Goal: Task Accomplishment & Management: Use online tool/utility

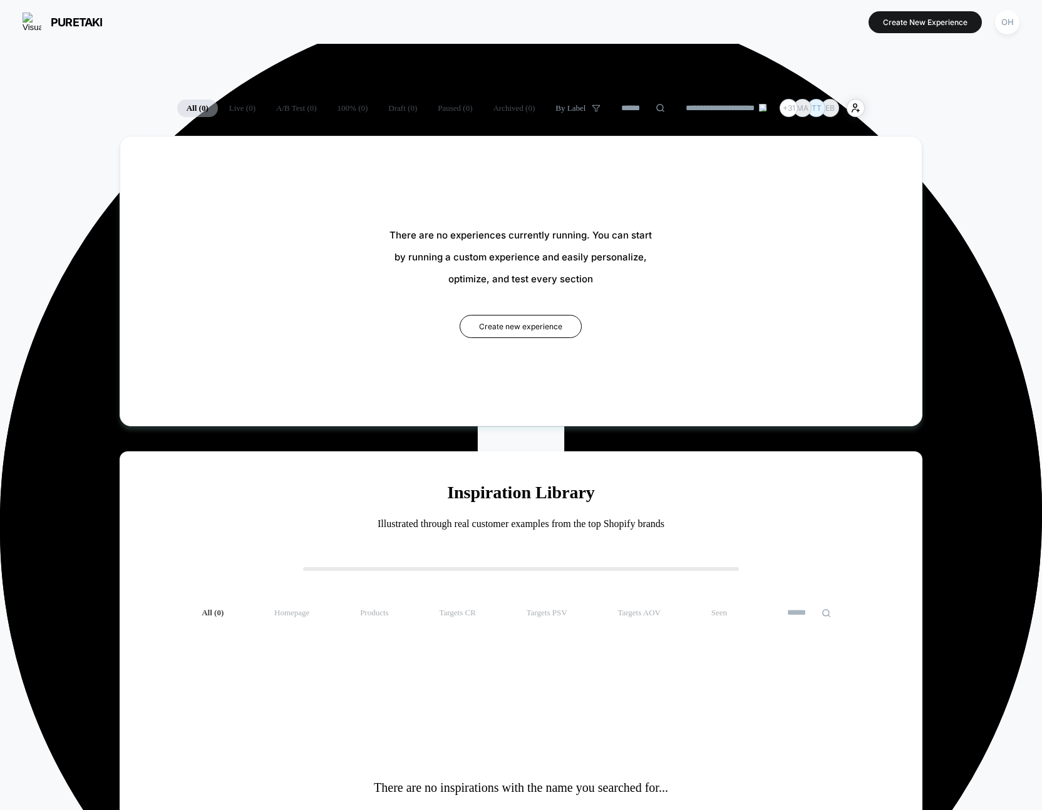
click at [998, 0] on div "Oops.. something went wrong... Oops.. something went wrong..." at bounding box center [521, 0] width 1042 height 0
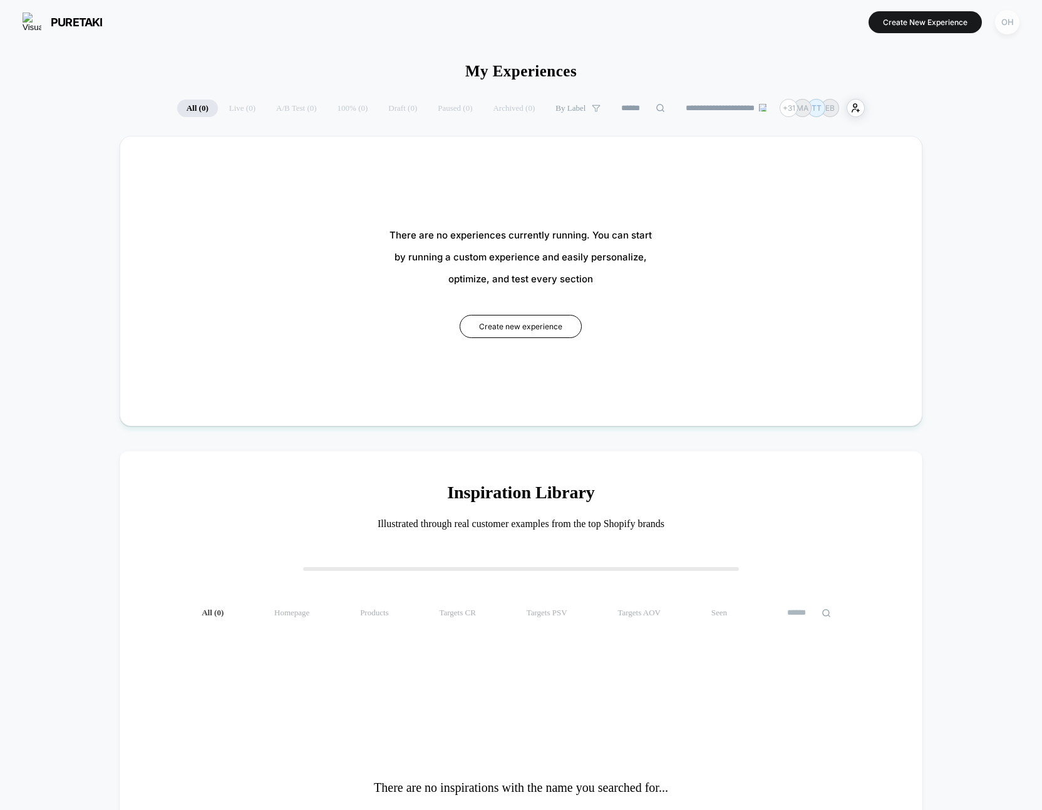
click at [1000, 23] on div "OH" at bounding box center [1007, 22] width 24 height 24
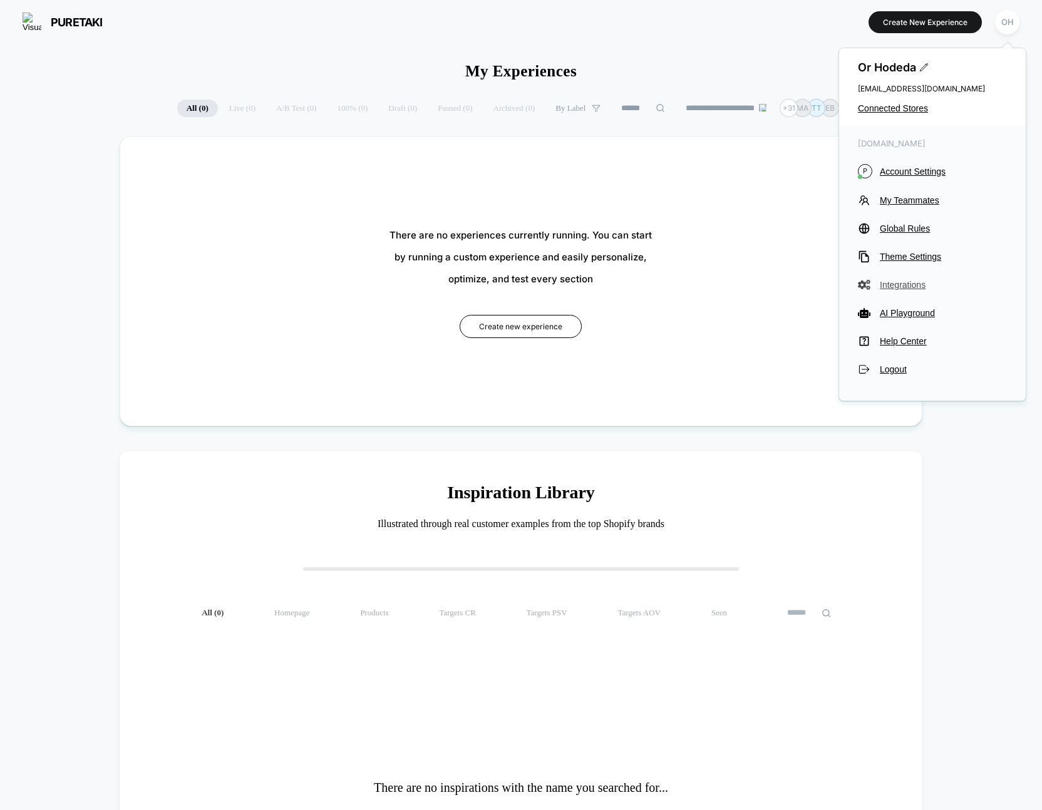
click at [905, 279] on button "Integrations" at bounding box center [932, 285] width 149 height 13
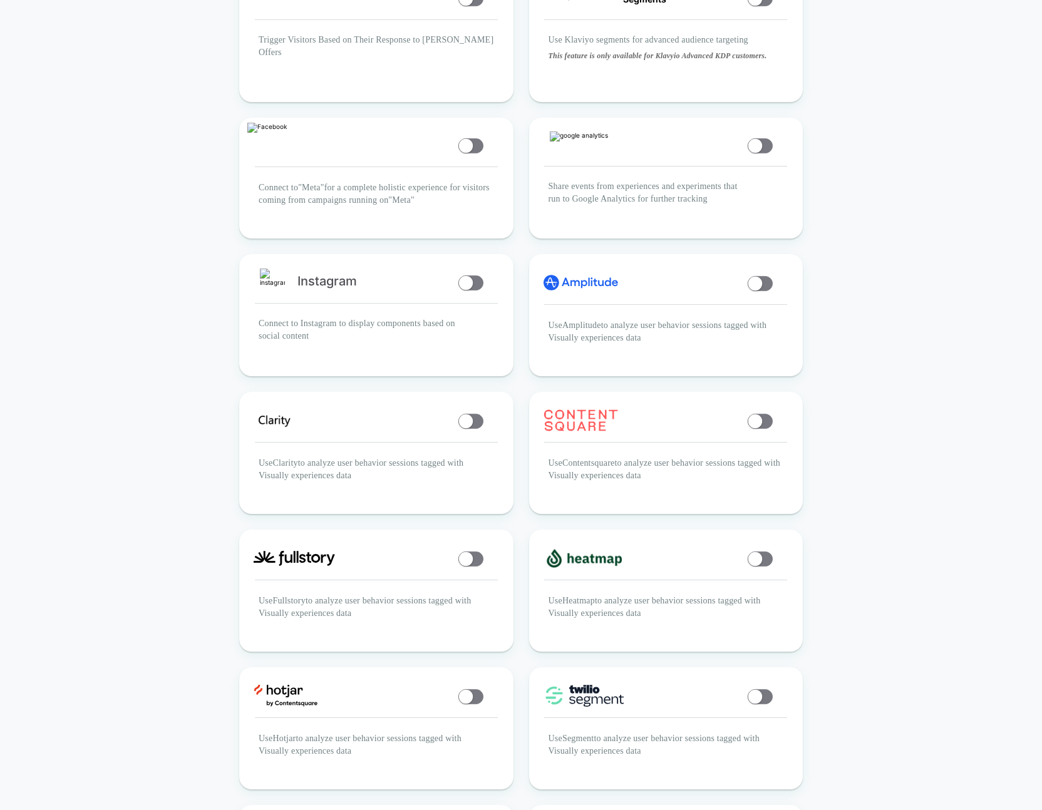
scroll to position [310, 0]
